Goal: Task Accomplishment & Management: Use online tool/utility

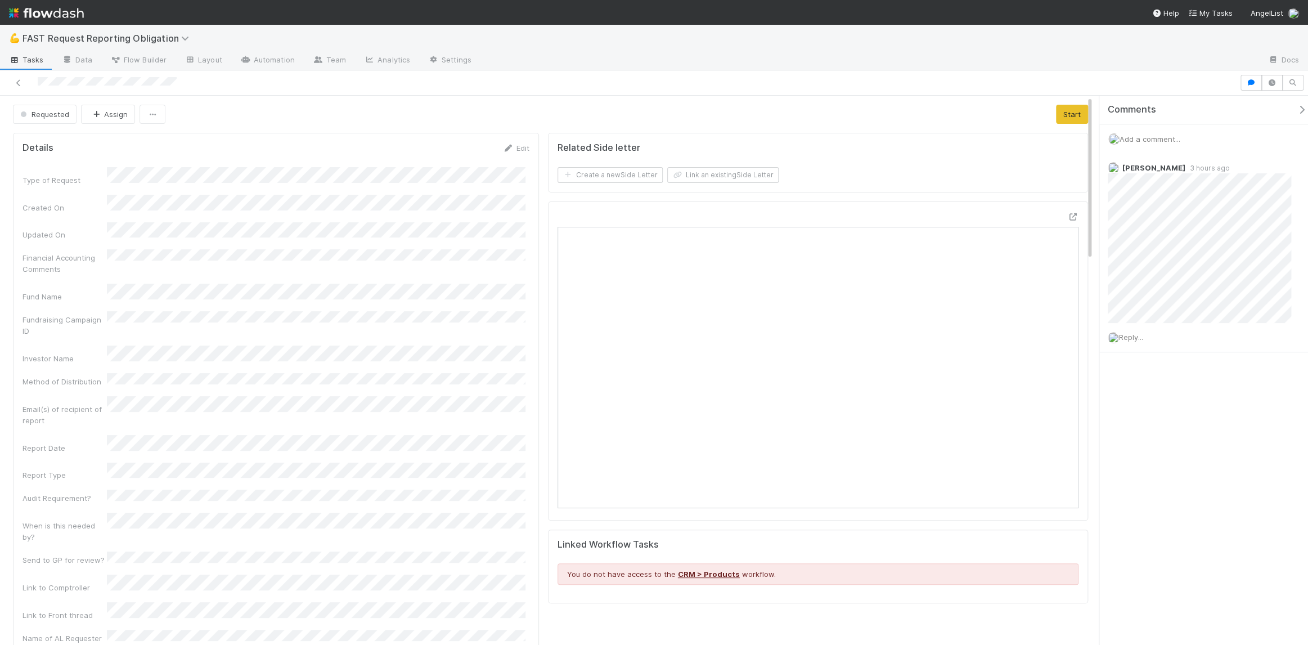
click at [1135, 145] on div "Add a comment..." at bounding box center [1207, 138] width 217 height 29
click at [1143, 343] on div "Reply..." at bounding box center [1203, 337] width 208 height 28
click at [1142, 339] on span "Reply..." at bounding box center [1131, 336] width 24 height 9
click at [1160, 403] on span "[PERSON_NAME]" at bounding box center [1178, 407] width 57 height 9
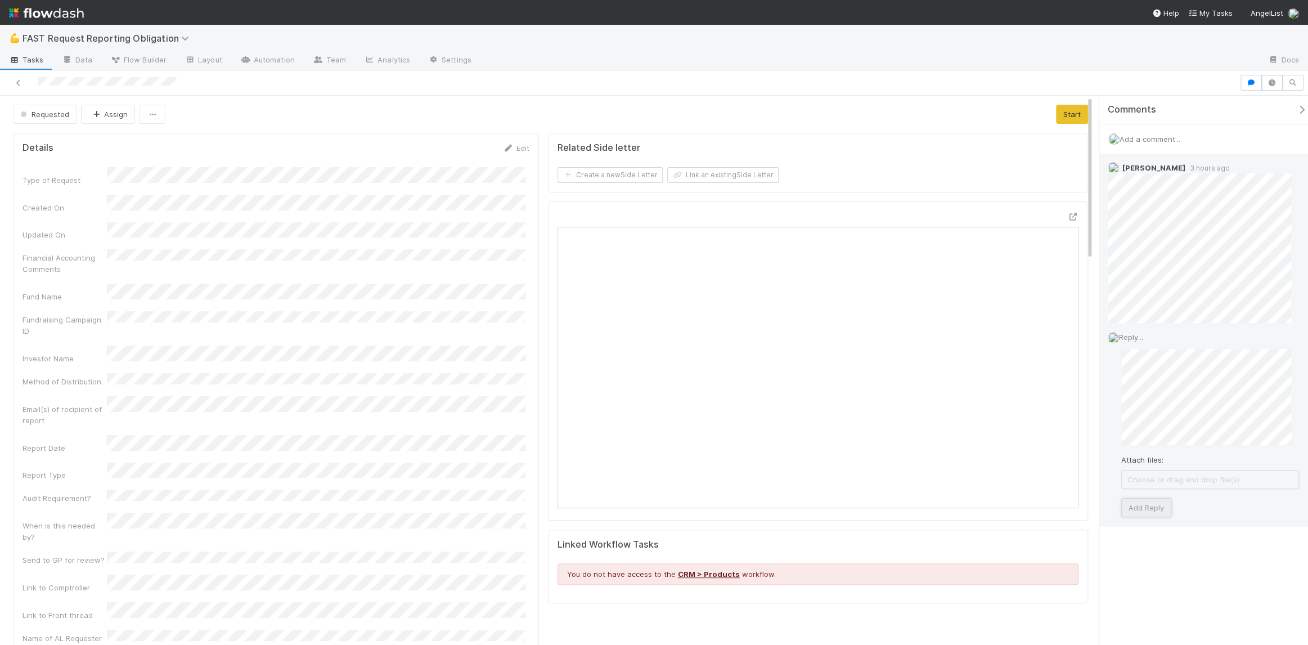
click at [1145, 513] on button "Add Reply" at bounding box center [1146, 507] width 50 height 19
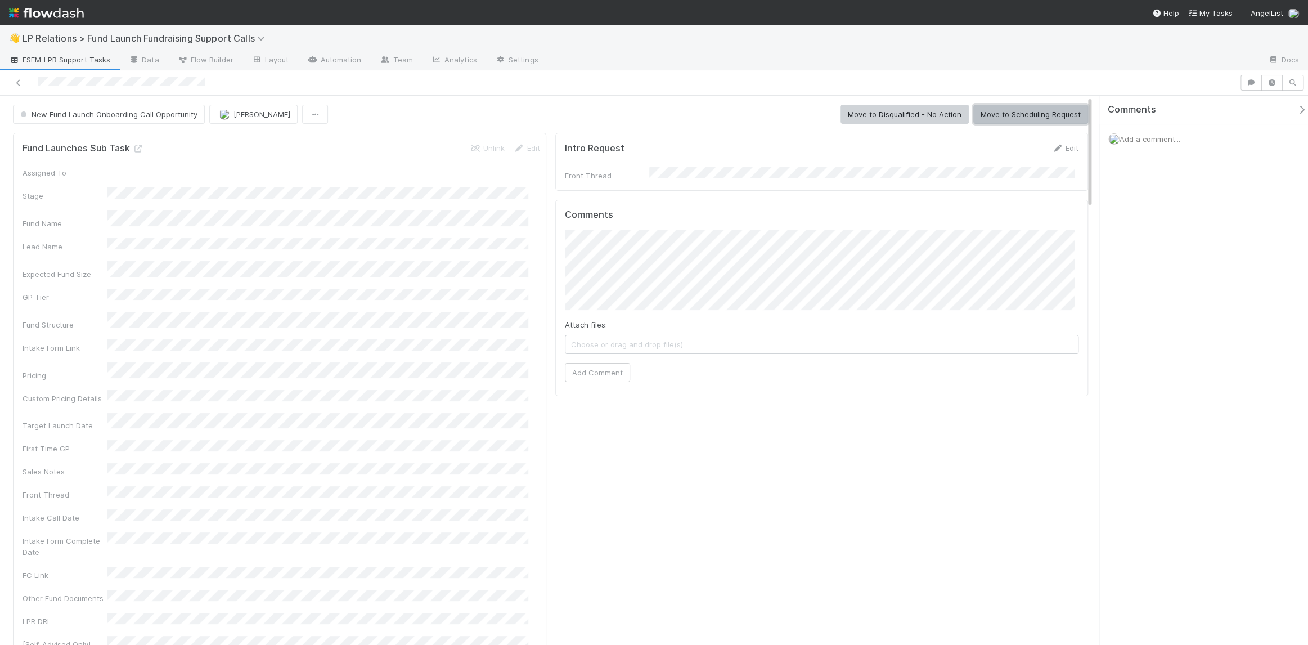
click at [1010, 114] on button "Move to Scheduling Request" at bounding box center [1030, 114] width 115 height 19
